Goal: Transaction & Acquisition: Purchase product/service

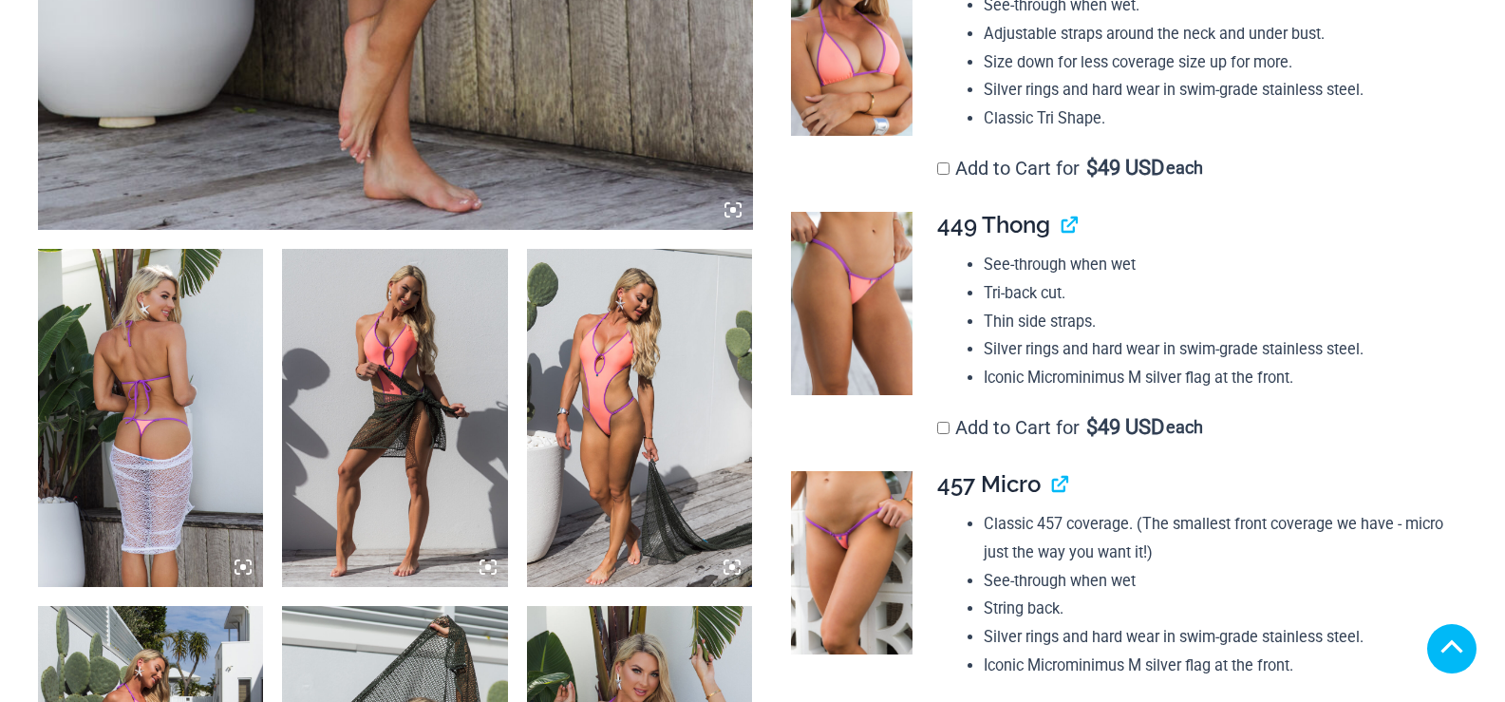
scroll to position [1132, 0]
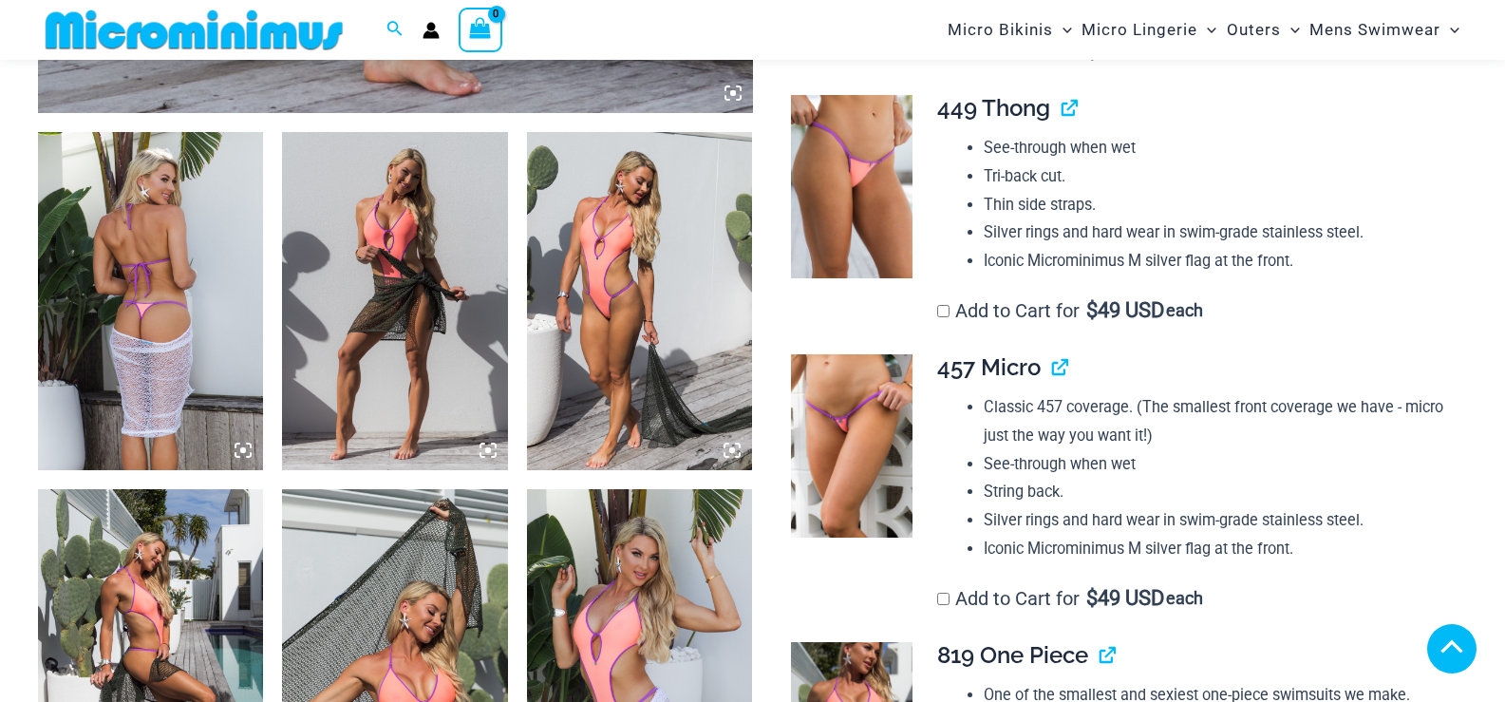
click at [243, 453] on icon at bounding box center [243, 450] width 6 height 6
click at [202, 414] on img at bounding box center [150, 301] width 225 height 338
click at [459, 342] on img at bounding box center [394, 301] width 225 height 338
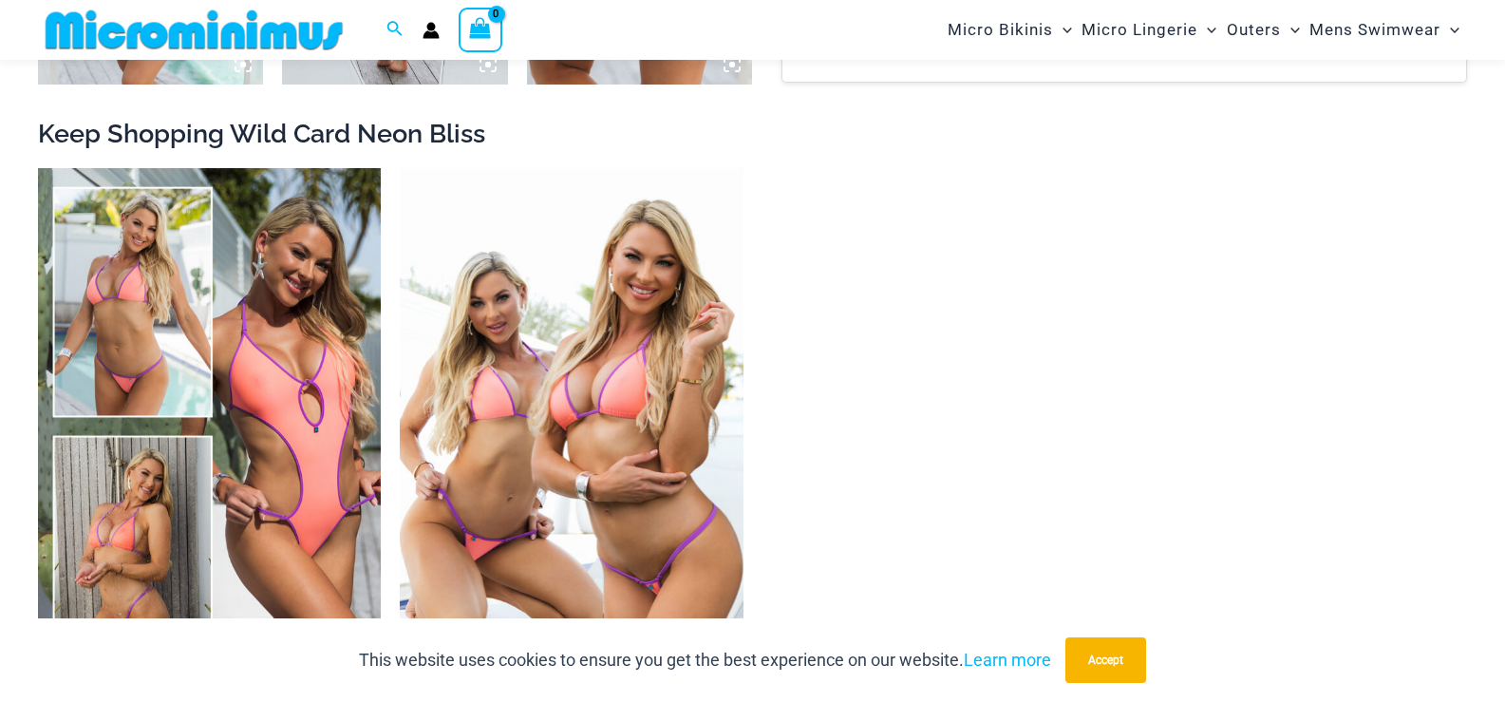
scroll to position [3029, 0]
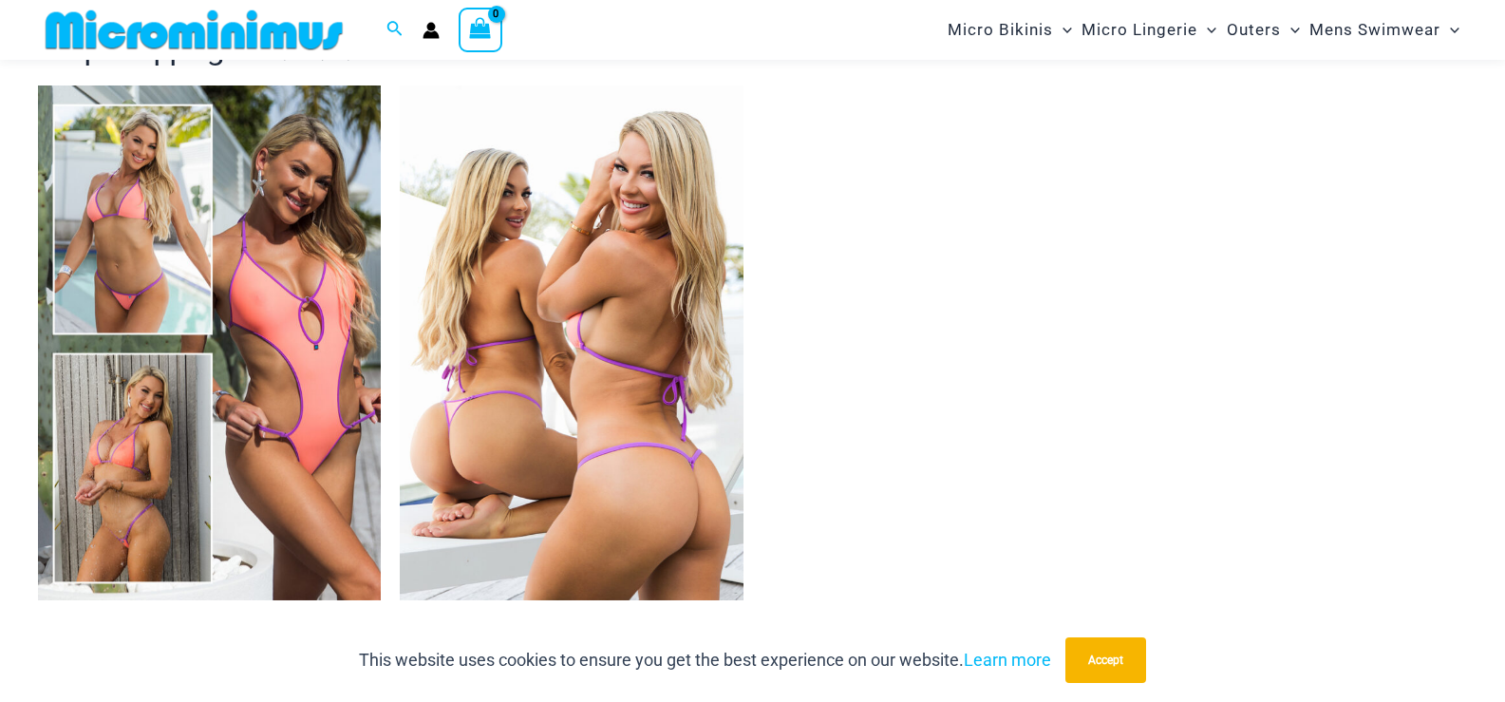
click at [548, 258] on img at bounding box center [571, 342] width 343 height 515
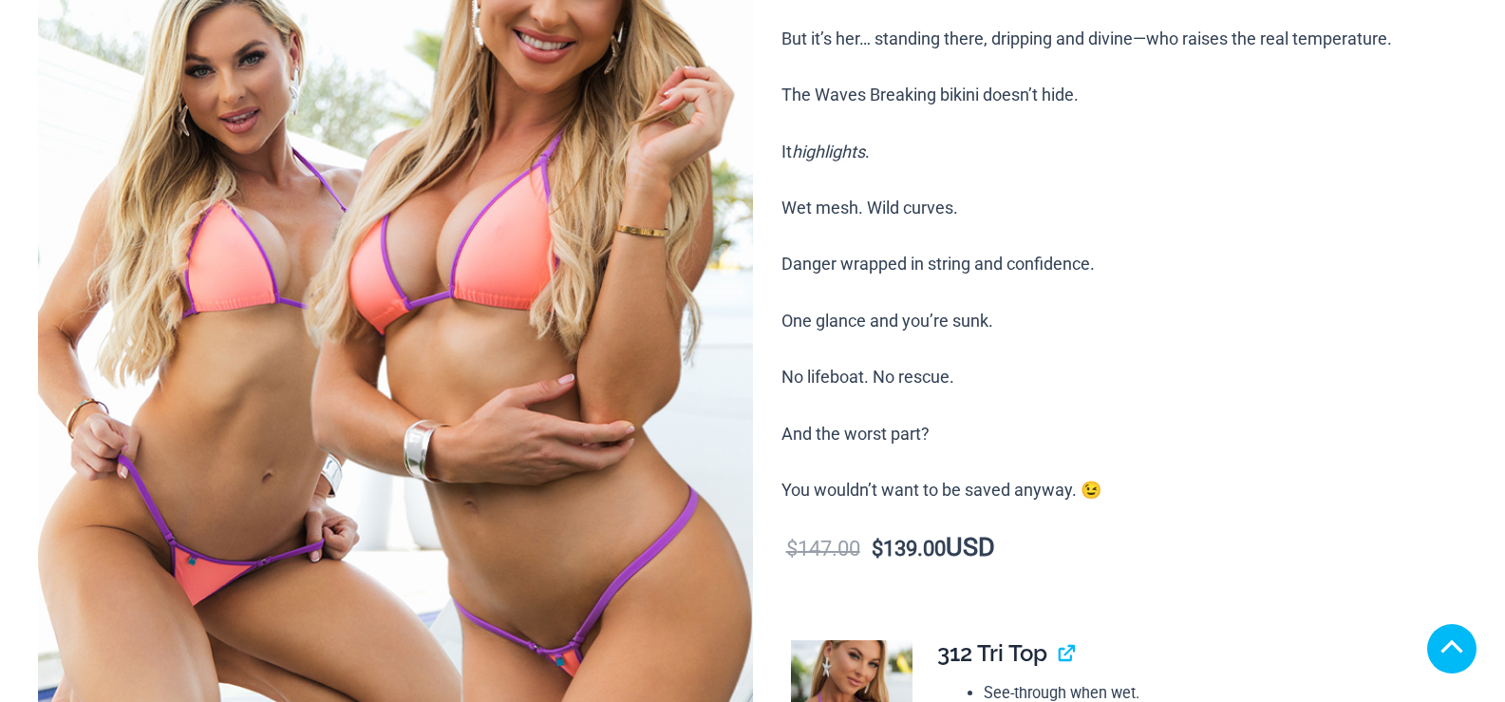
scroll to position [435, 0]
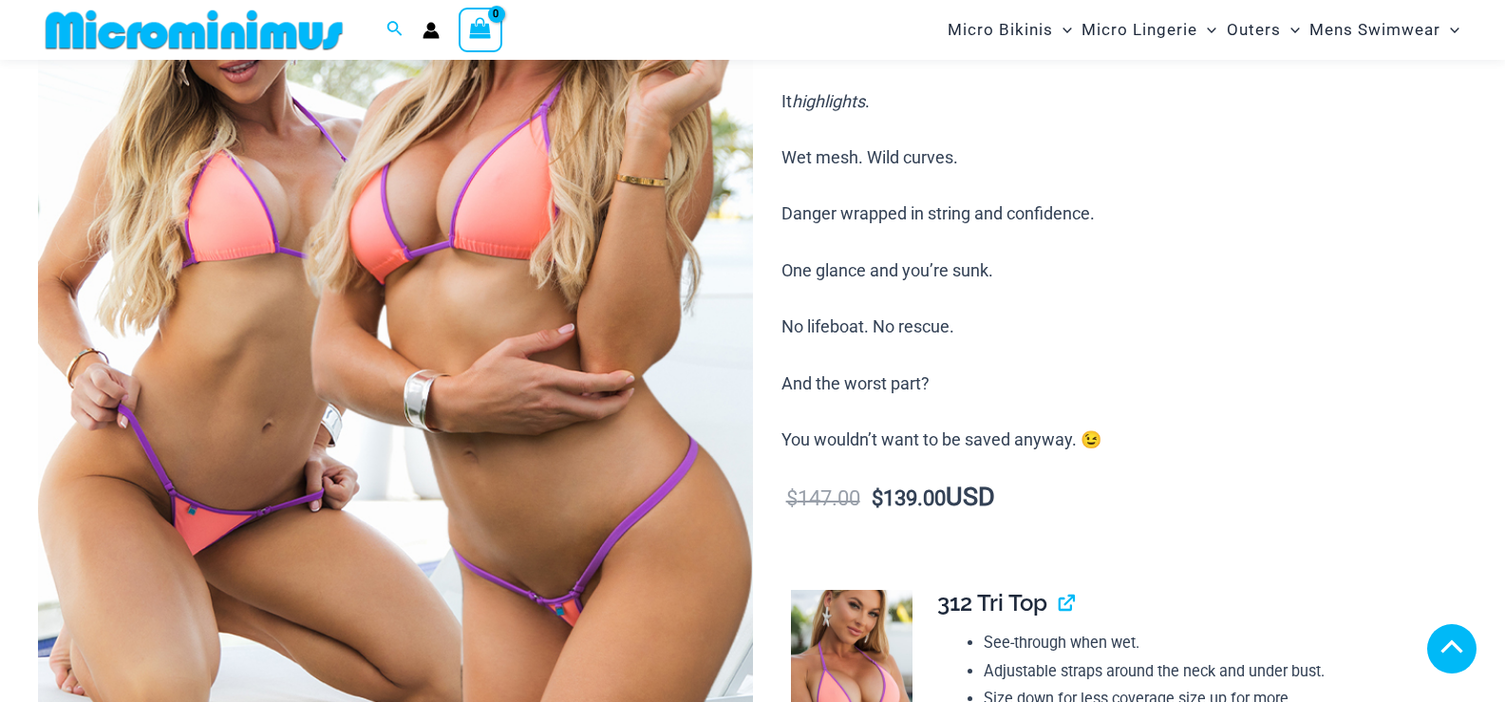
click at [586, 266] on img at bounding box center [395, 274] width 715 height 1072
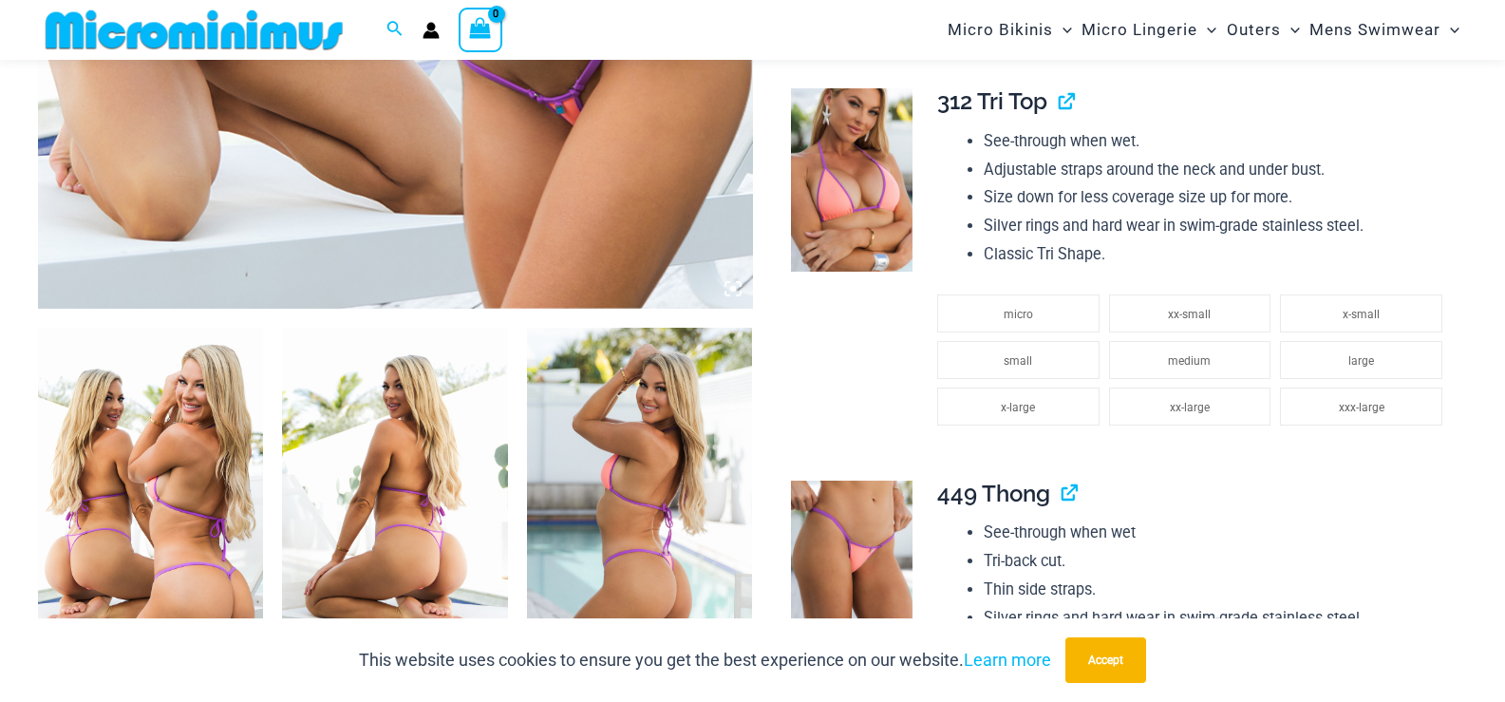
scroll to position [942, 0]
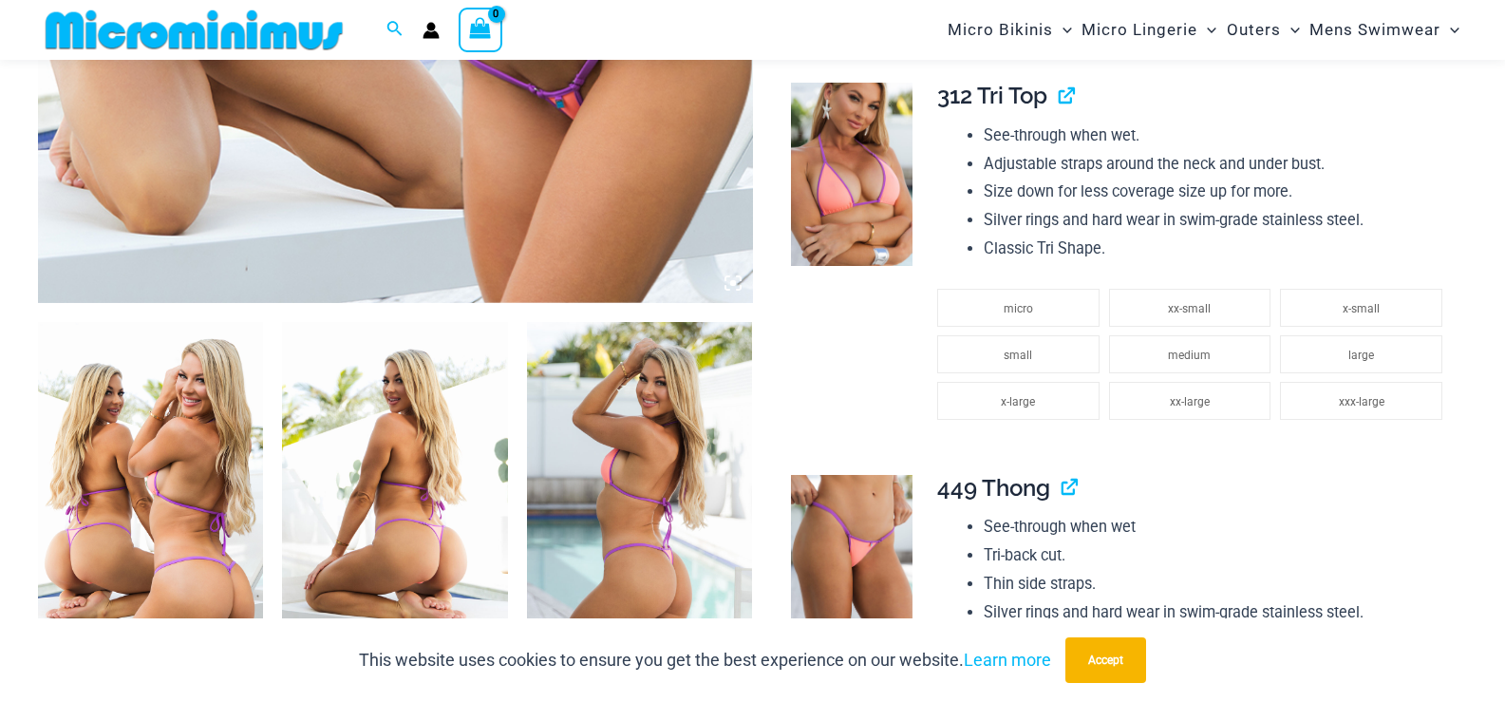
click at [628, 444] on img at bounding box center [639, 491] width 225 height 338
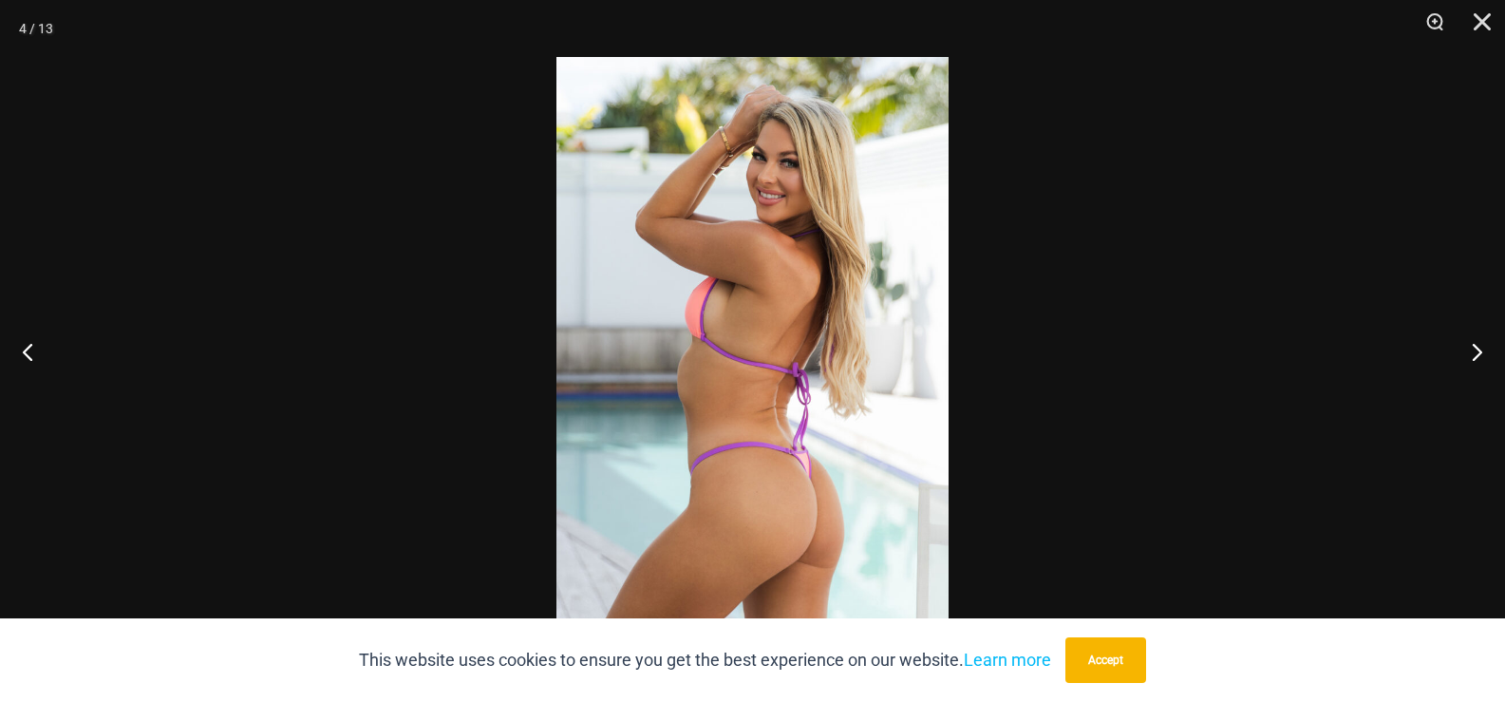
click at [628, 443] on img at bounding box center [752, 351] width 392 height 588
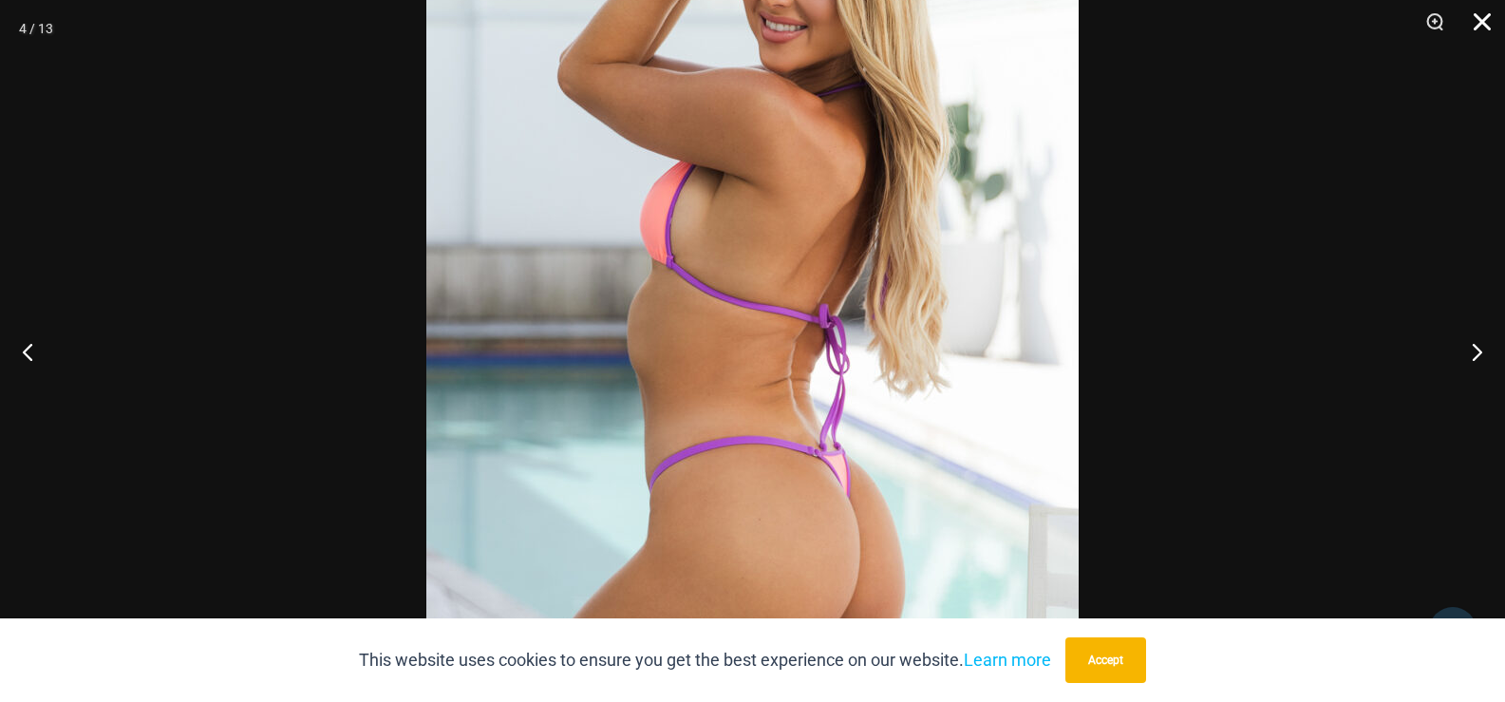
click at [1477, 25] on button "Close" at bounding box center [1475, 28] width 47 height 57
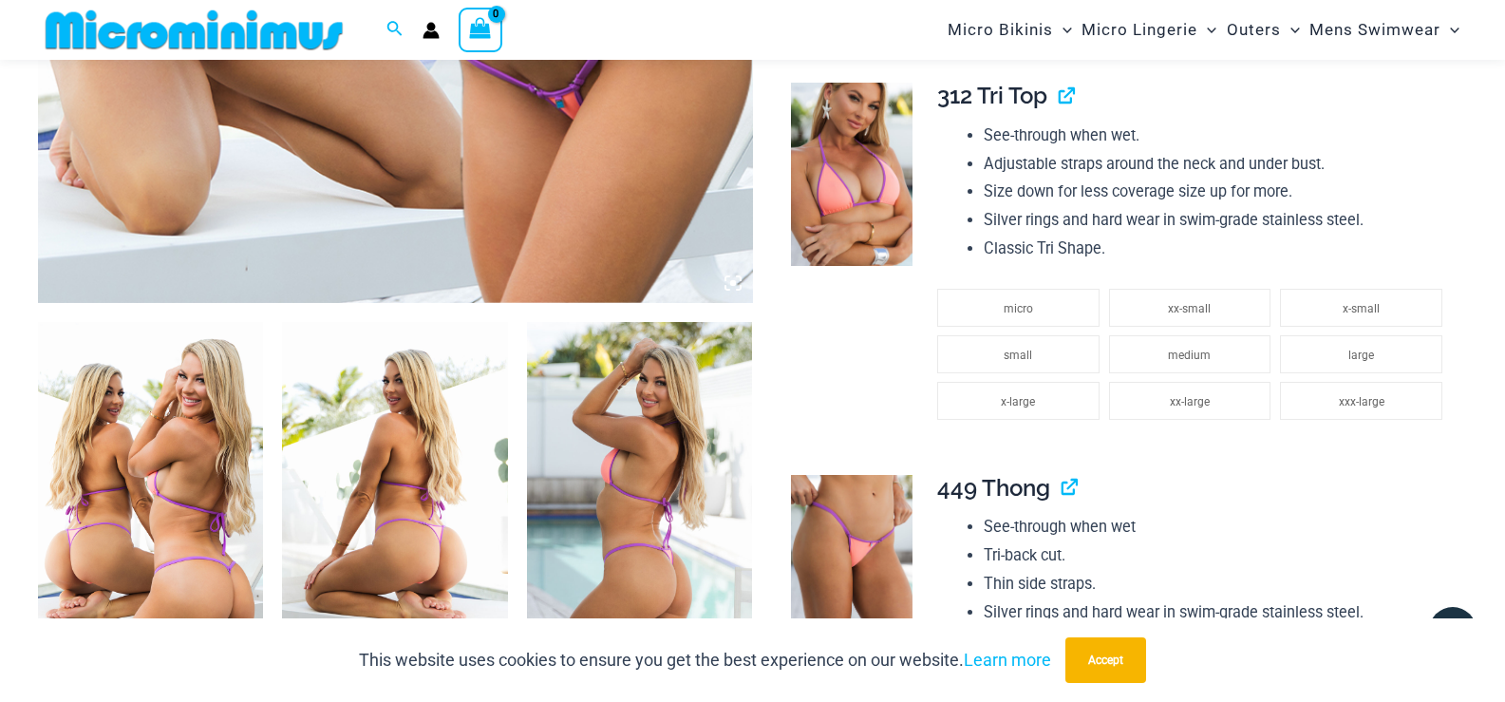
click at [658, 393] on img at bounding box center [639, 491] width 225 height 338
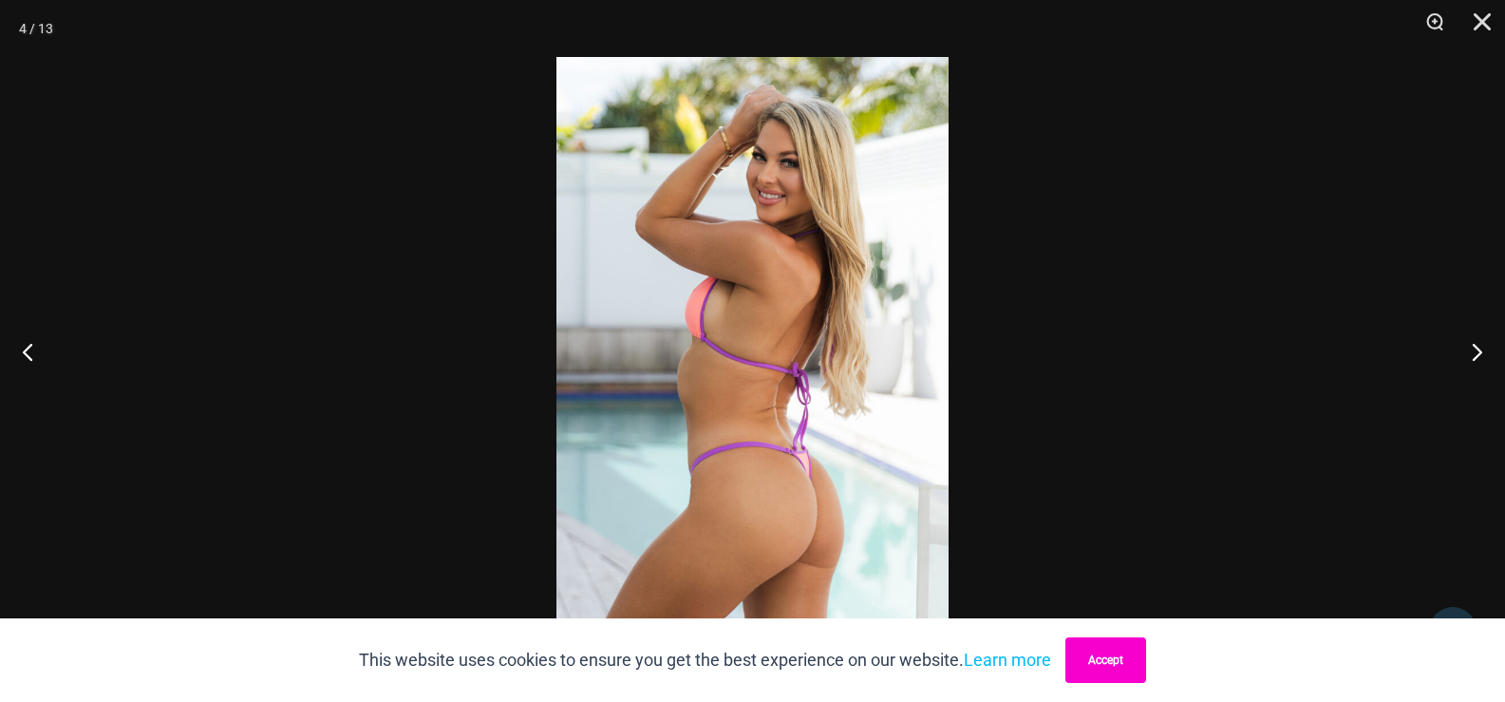
click at [1125, 660] on button "Accept" at bounding box center [1105, 660] width 81 height 46
